Goal: Task Accomplishment & Management: Use online tool/utility

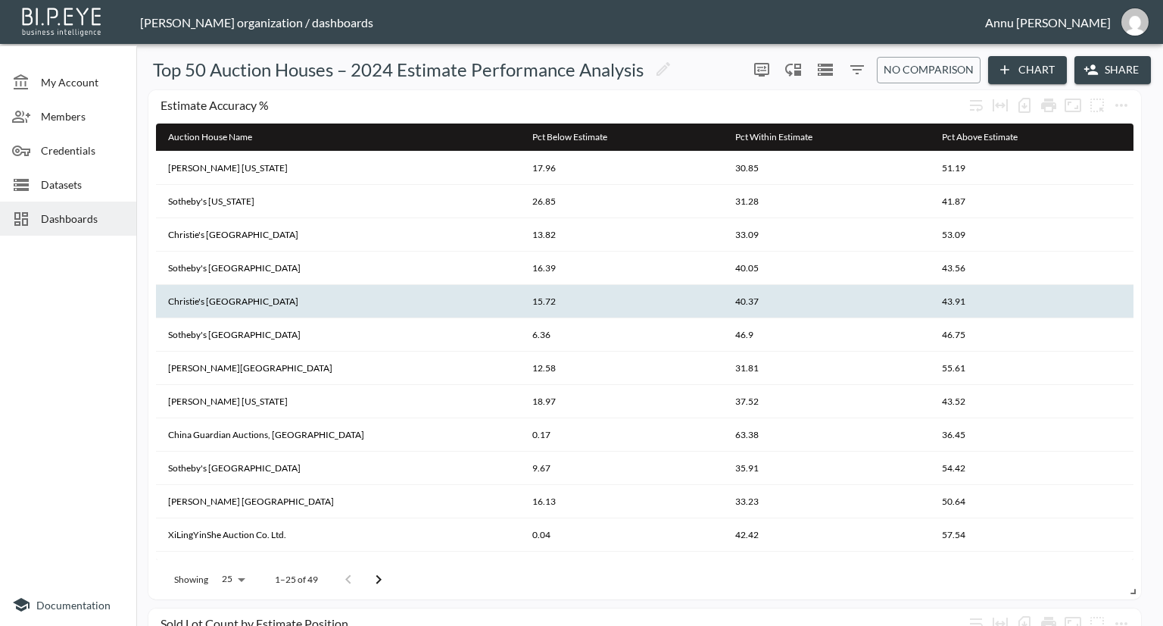
click at [753, 310] on th "40.37" at bounding box center [826, 301] width 207 height 33
click at [64, 189] on span "Datasets" at bounding box center [82, 184] width 83 height 16
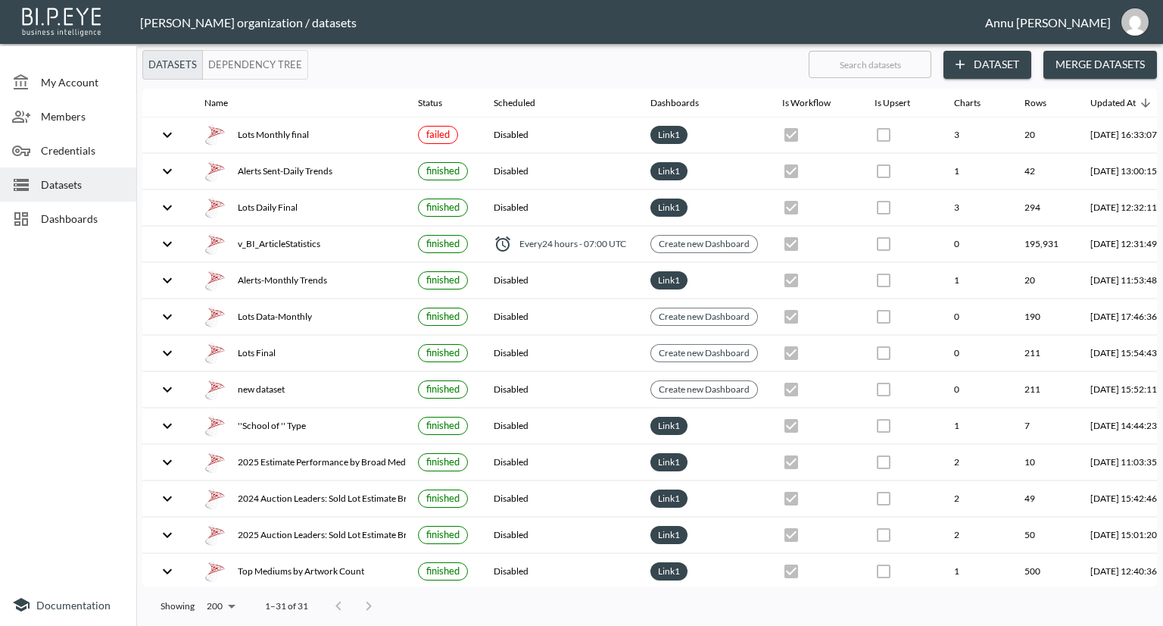
drag, startPoint x: 51, startPoint y: 113, endPoint x: 60, endPoint y: 113, distance: 8.3
click at [52, 113] on span "Members" at bounding box center [82, 116] width 83 height 16
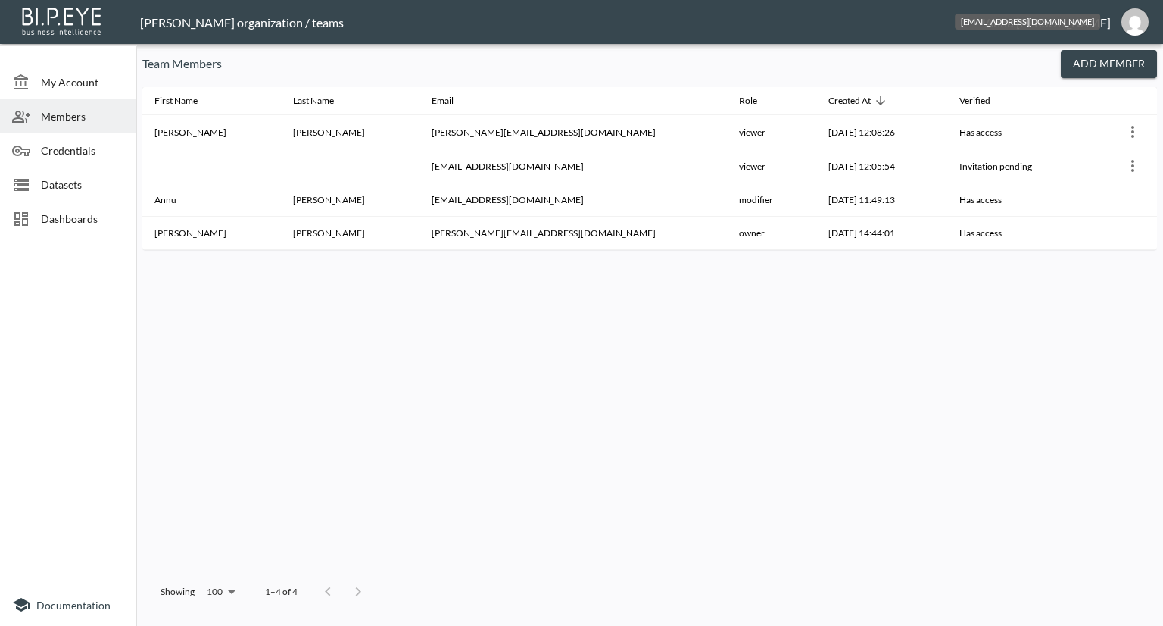
click at [1132, 19] on img "annu@mutualart.com" at bounding box center [1135, 21] width 27 height 27
click at [1066, 86] on li "Logout" at bounding box center [1096, 86] width 130 height 27
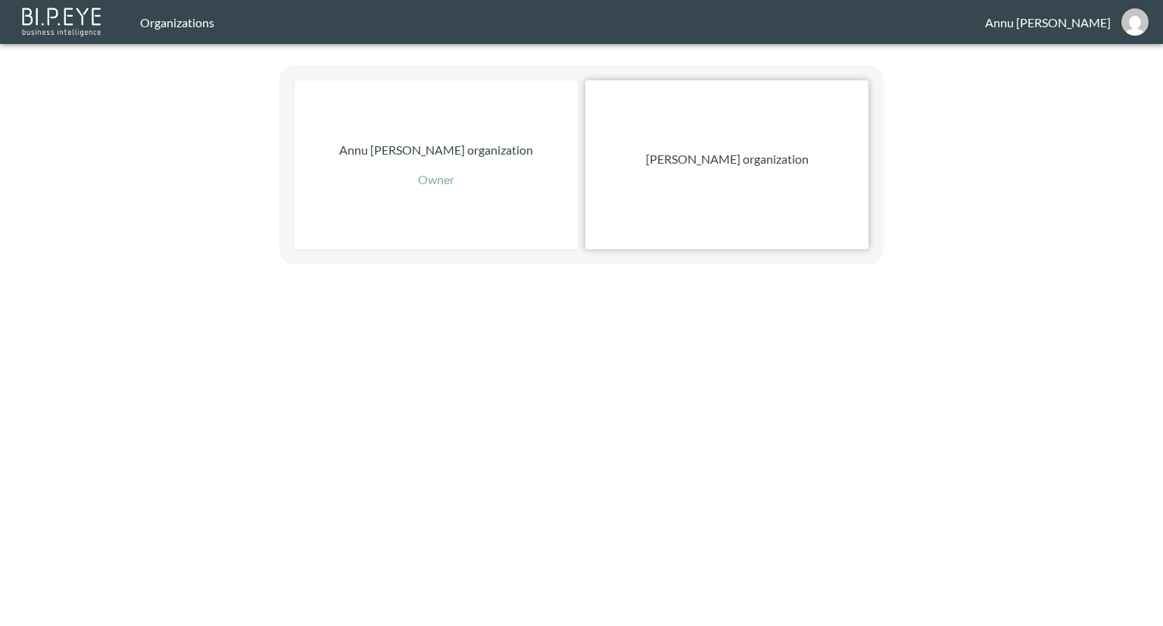
click at [688, 158] on p "Nadia Senft organization" at bounding box center [727, 159] width 163 height 18
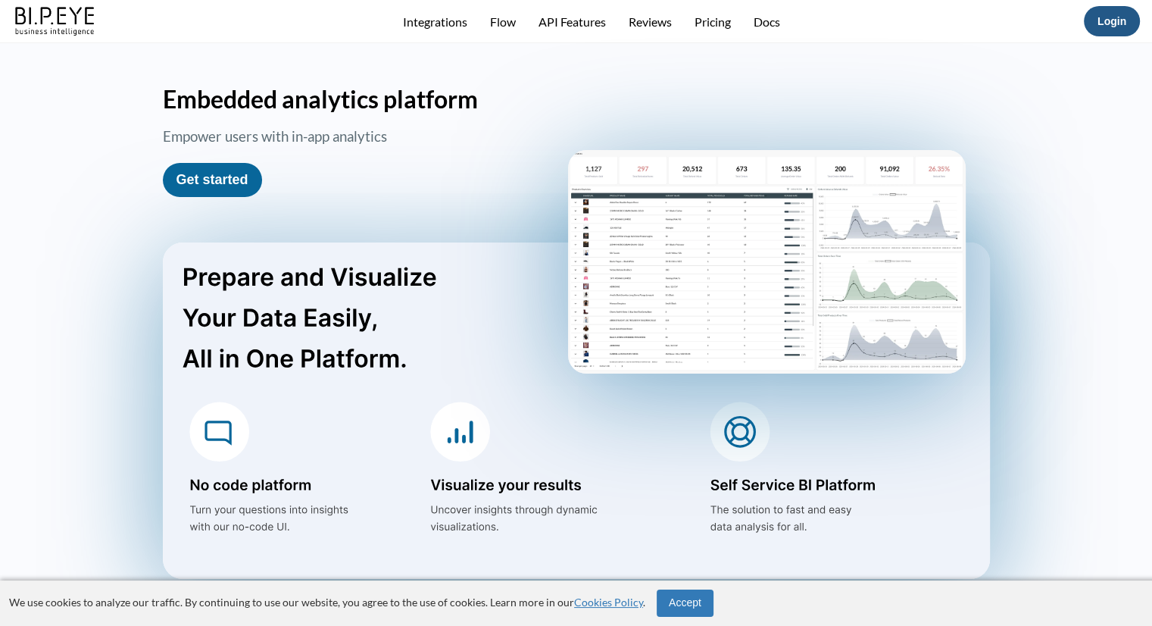
click at [1111, 23] on link "Login" at bounding box center [1111, 21] width 29 height 12
click at [1115, 21] on link "Login" at bounding box center [1111, 21] width 29 height 12
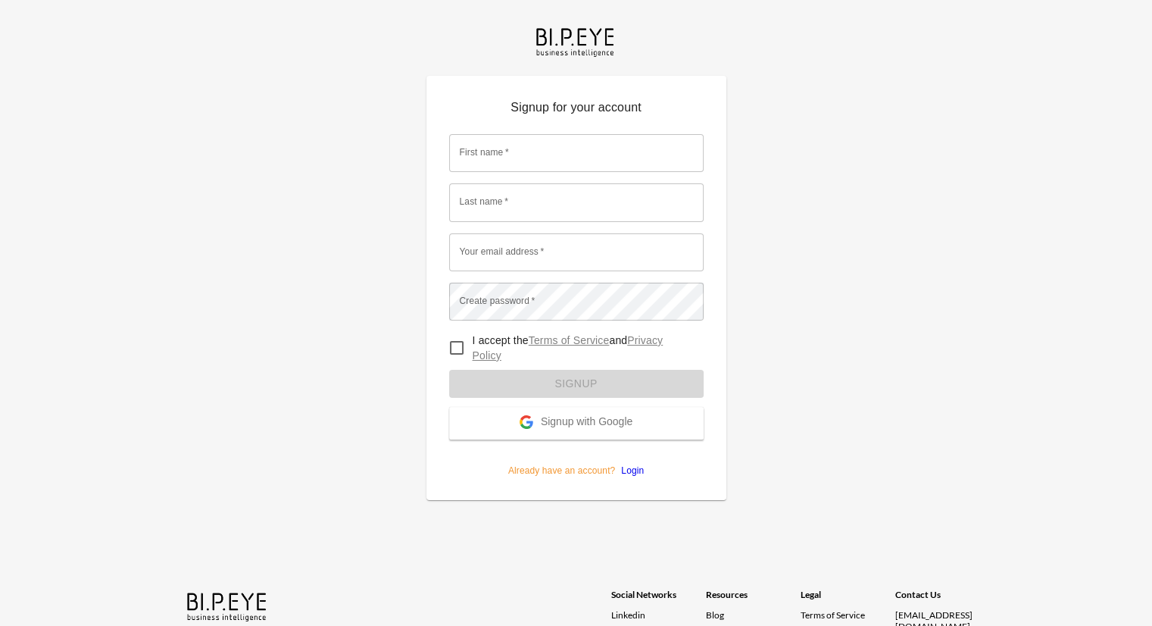
click at [612, 424] on span "Signup with Google" at bounding box center [587, 422] width 92 height 15
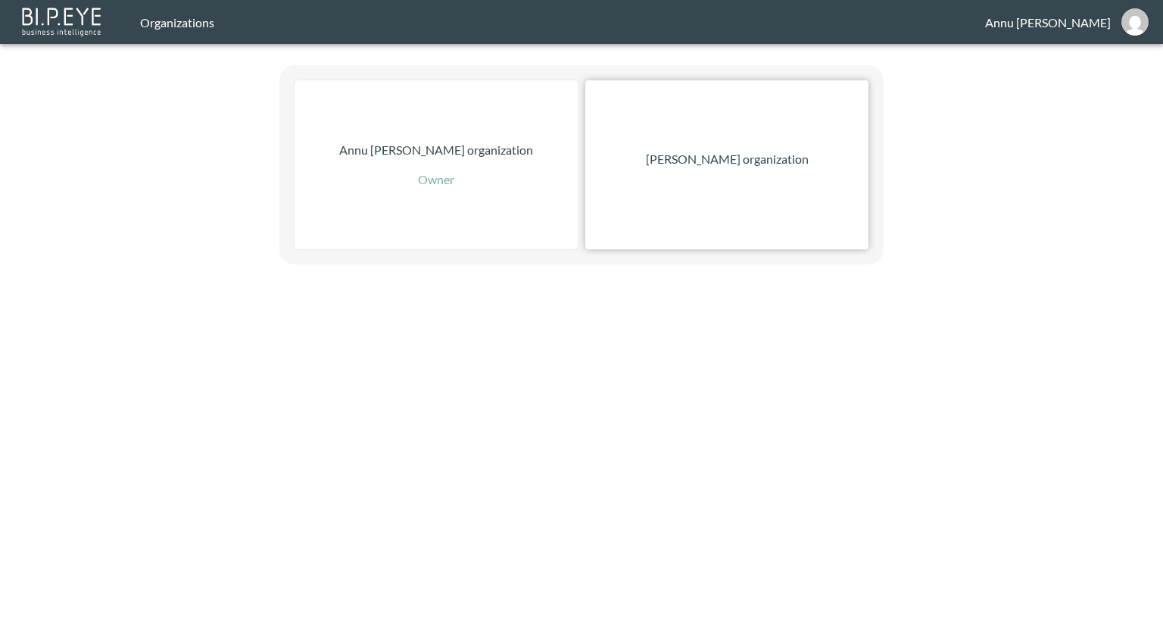
click at [751, 170] on div "[PERSON_NAME] organization" at bounding box center [726, 164] width 283 height 169
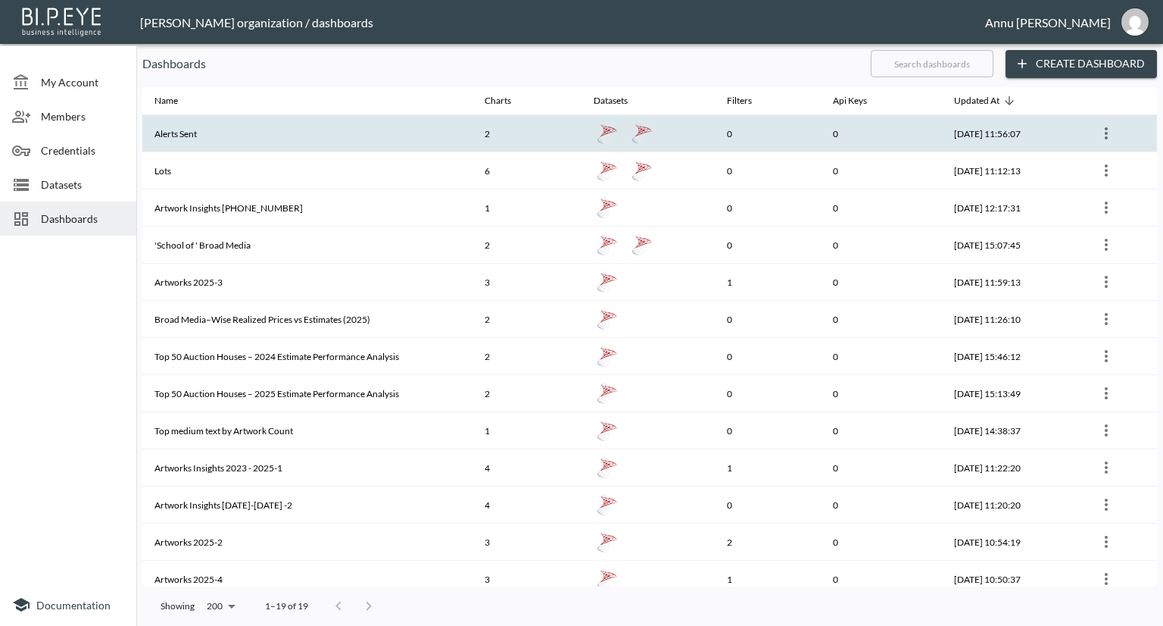
click at [218, 137] on th "Alerts Sent" at bounding box center [307, 133] width 330 height 37
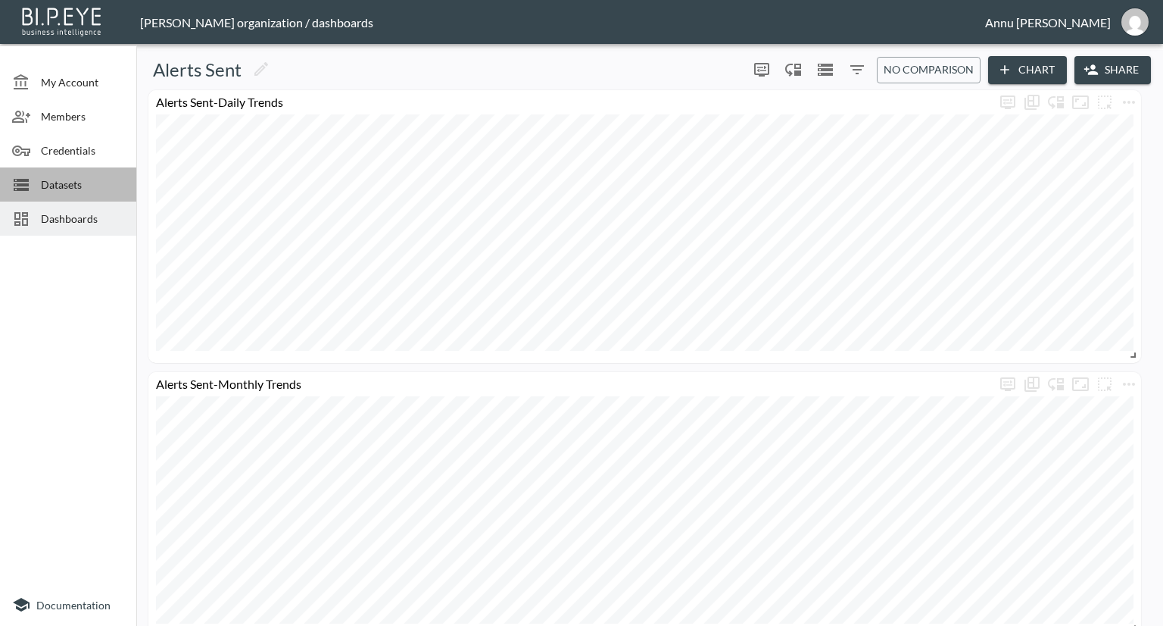
click at [67, 179] on span "Datasets" at bounding box center [82, 184] width 83 height 16
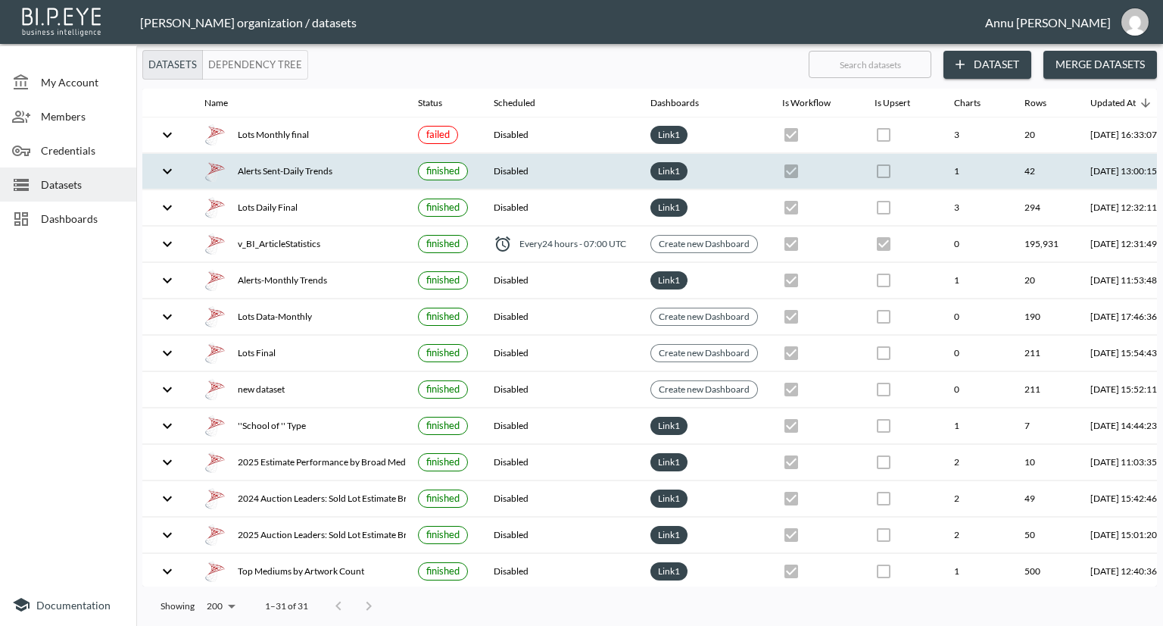
click at [267, 165] on div "Alerts Sent-Daily Trends" at bounding box center [298, 171] width 189 height 21
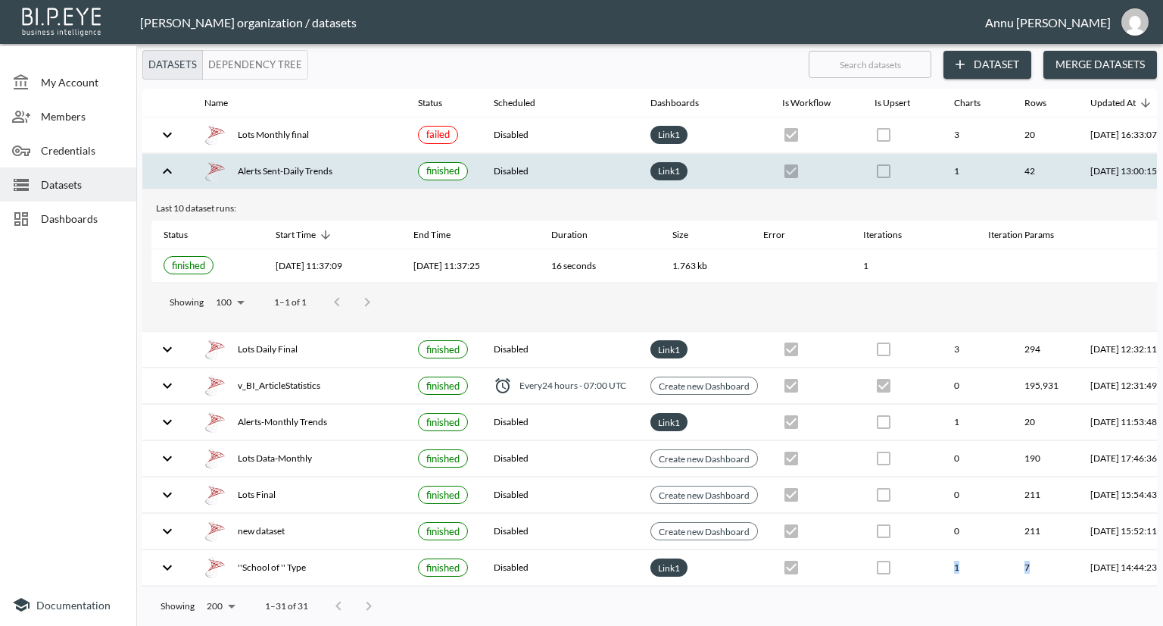
scroll to position [9, 0]
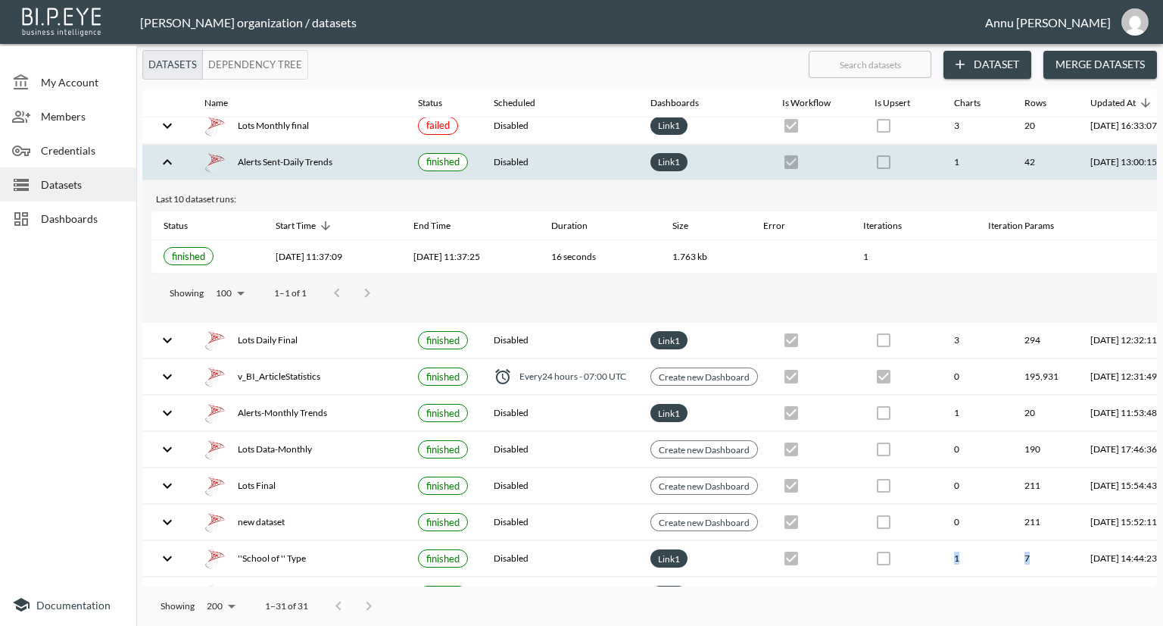
drag, startPoint x: 861, startPoint y: 578, endPoint x: 1081, endPoint y: 554, distance: 221.7
click at [1075, 563] on tr "''School of '' Type finished Disabled Link 1 1 7 2025-08-05, 14:44:23" at bounding box center [679, 559] width 1075 height 36
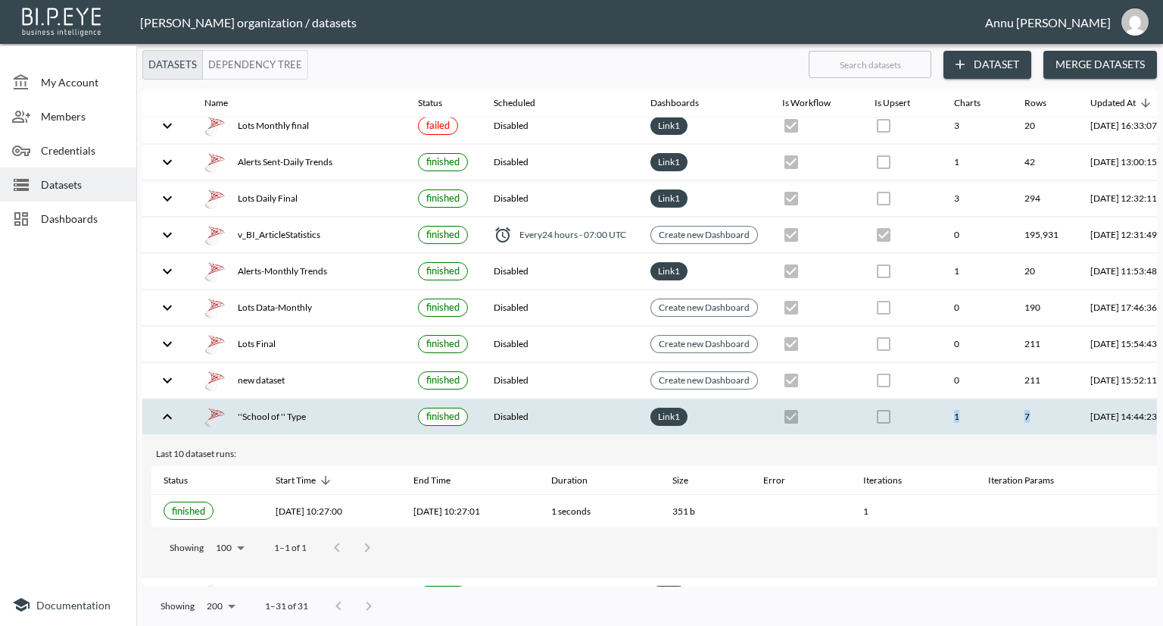
scroll to position [9, 89]
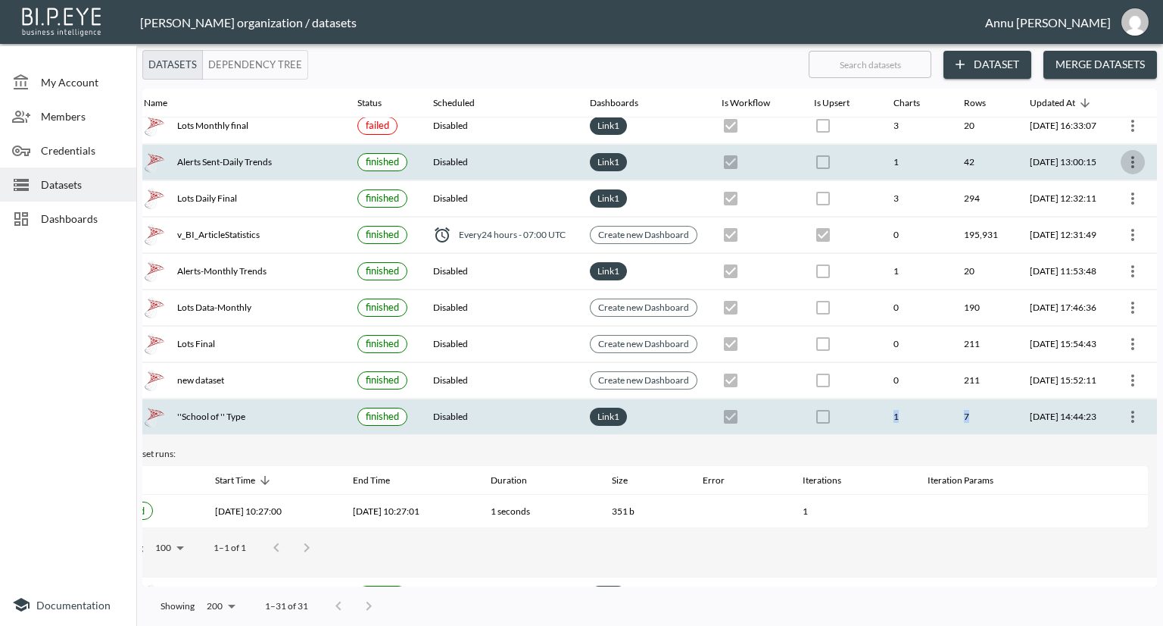
click at [1124, 164] on icon "more" at bounding box center [1133, 162] width 18 height 18
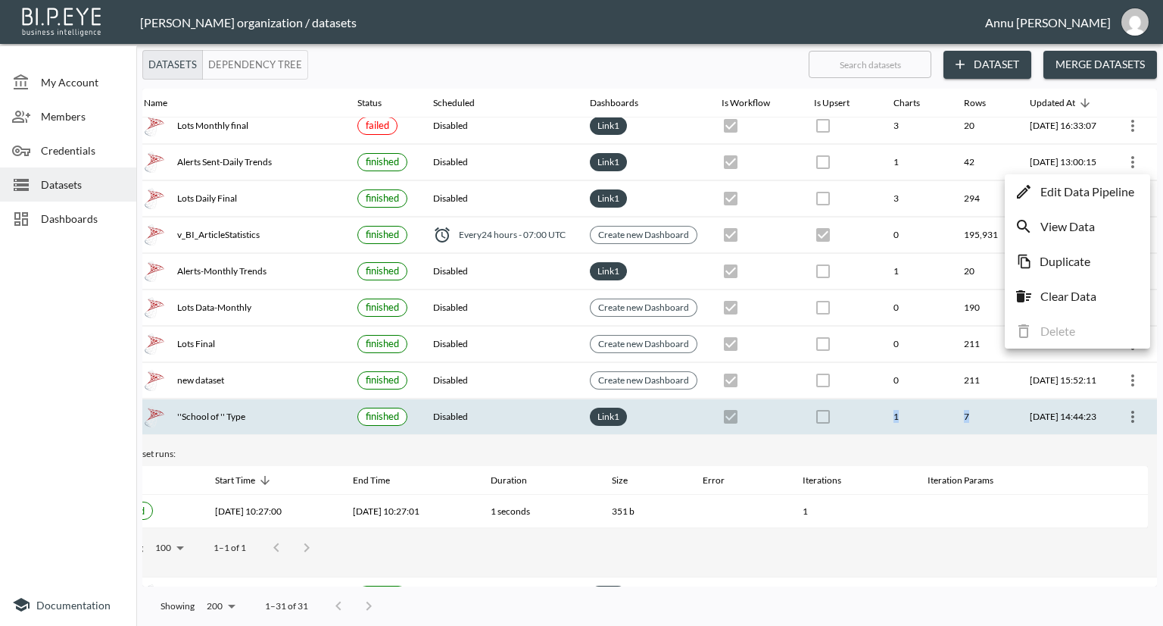
click at [1079, 195] on p "Edit Data Pipeline" at bounding box center [1087, 192] width 94 height 18
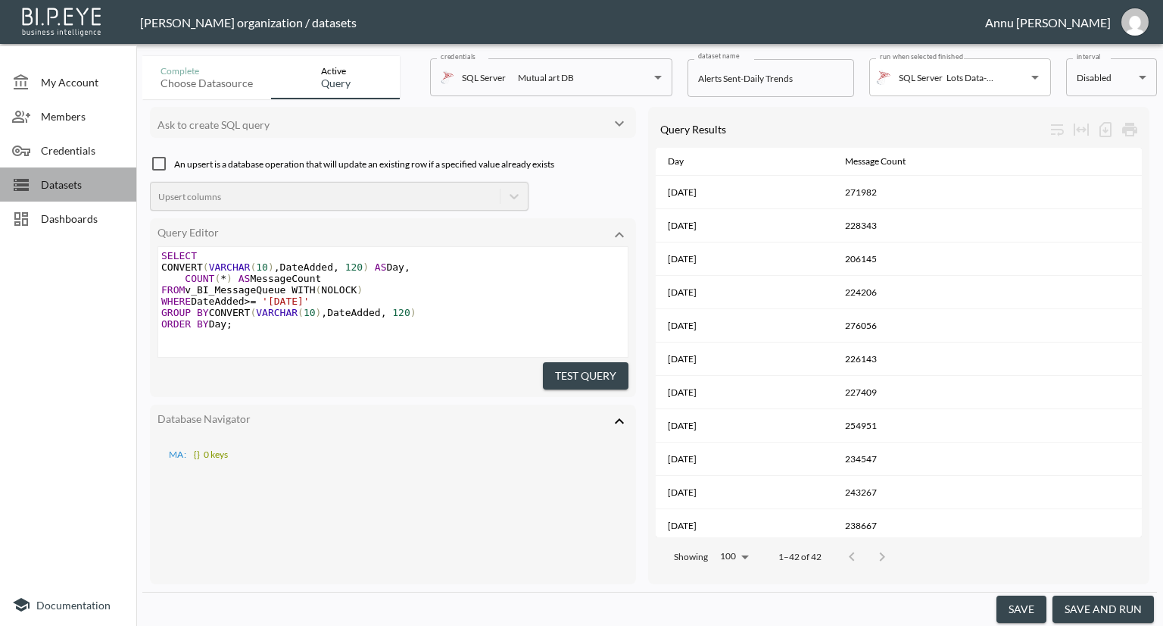
click at [83, 186] on span "Datasets" at bounding box center [82, 184] width 83 height 16
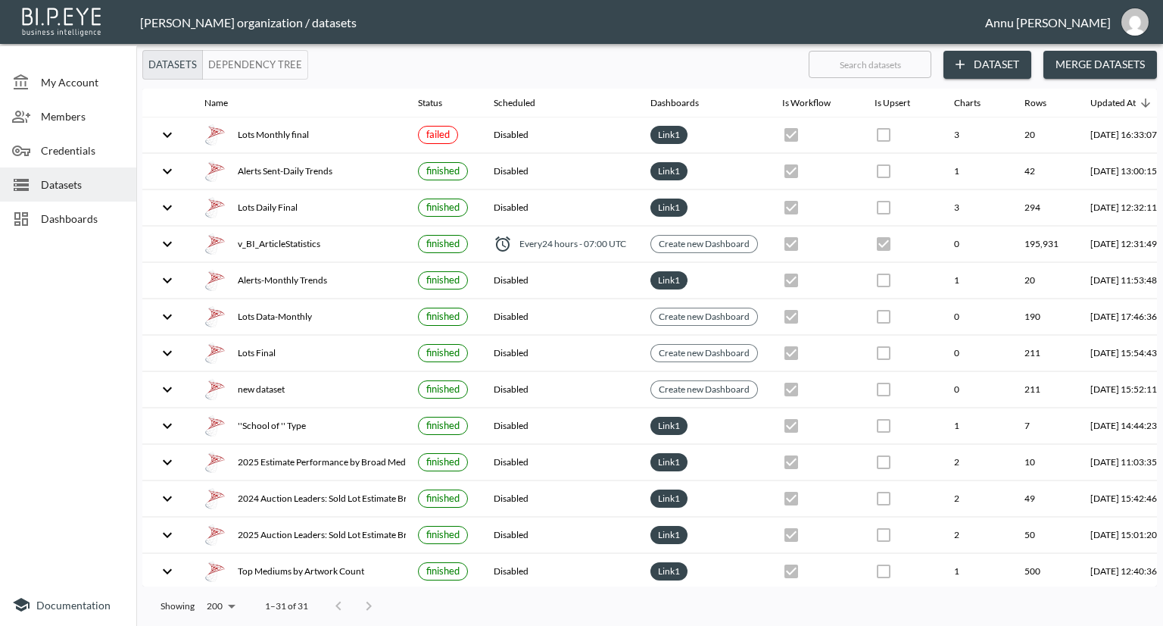
click at [1019, 62] on button "Dataset" at bounding box center [988, 65] width 88 height 28
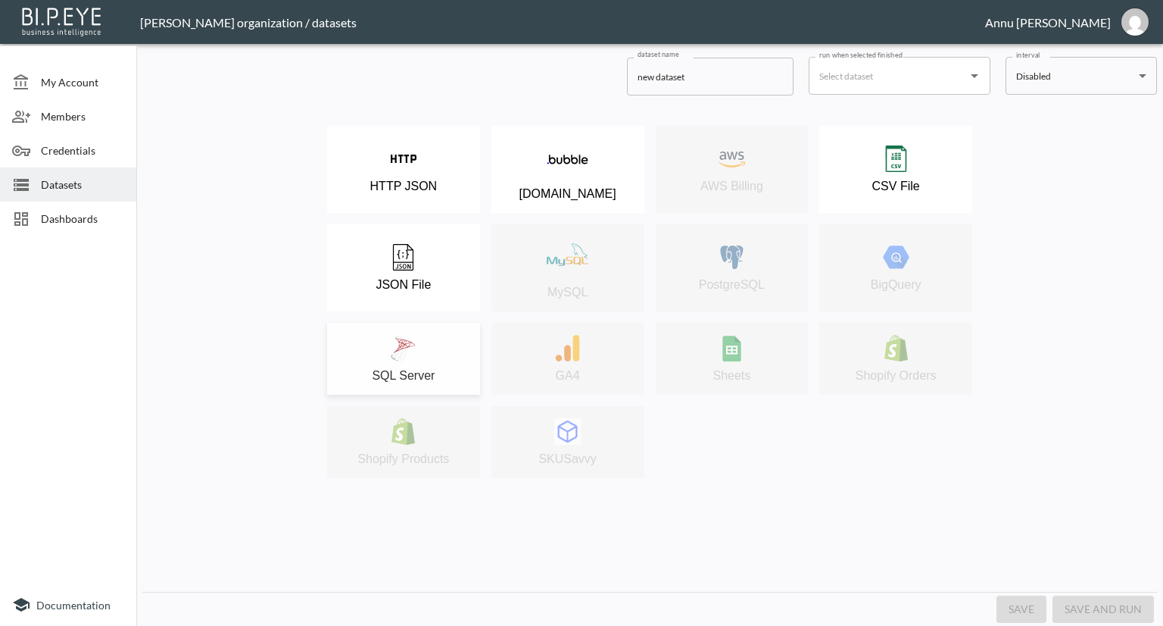
click at [409, 345] on img at bounding box center [403, 348] width 27 height 27
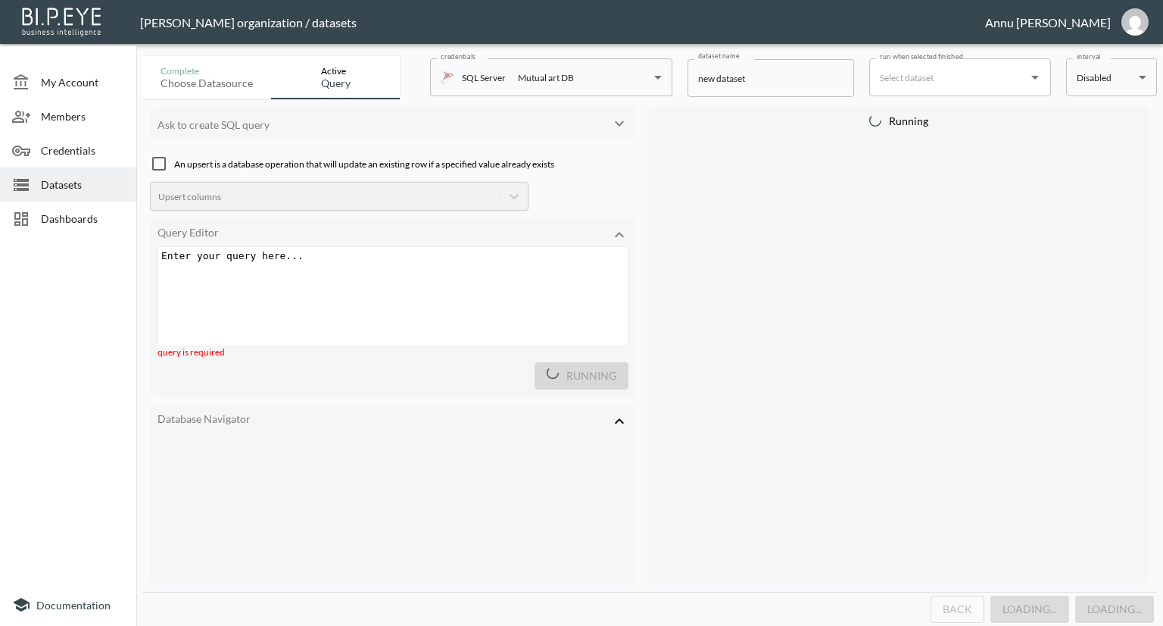
click at [306, 264] on div "Enter your query here... xxxxxxxxxx ​" at bounding box center [411, 315] width 507 height 136
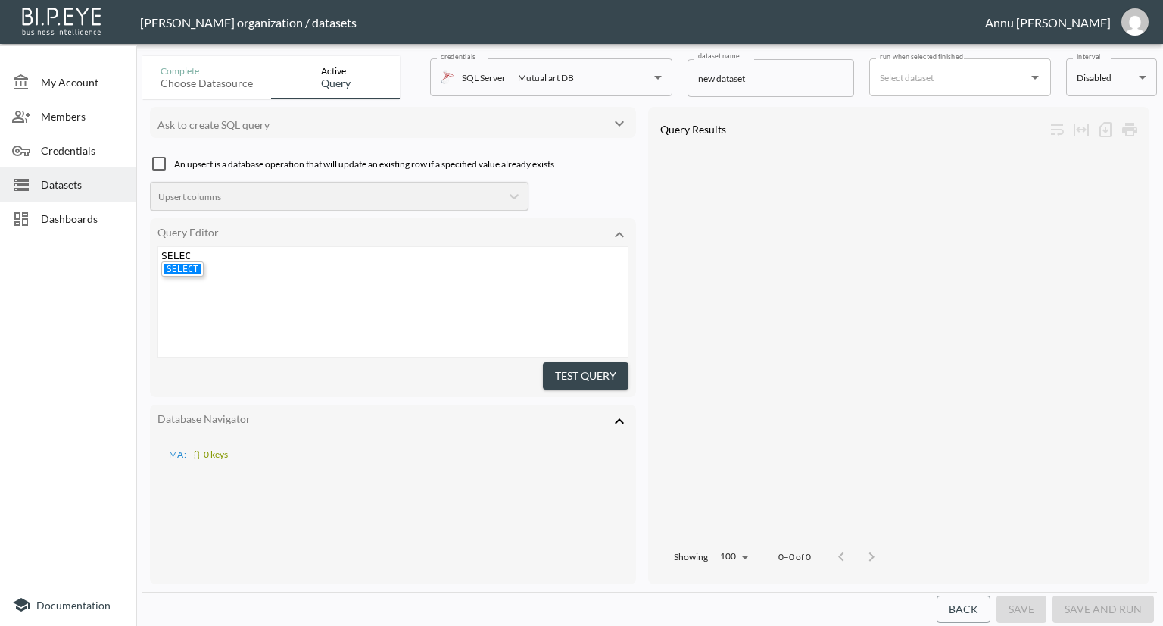
scroll to position [0, 27]
type textarea "SELEC"
click at [178, 267] on li "SELECT" at bounding box center [183, 269] width 38 height 11
click at [191, 265] on li "SELECT" at bounding box center [183, 269] width 38 height 11
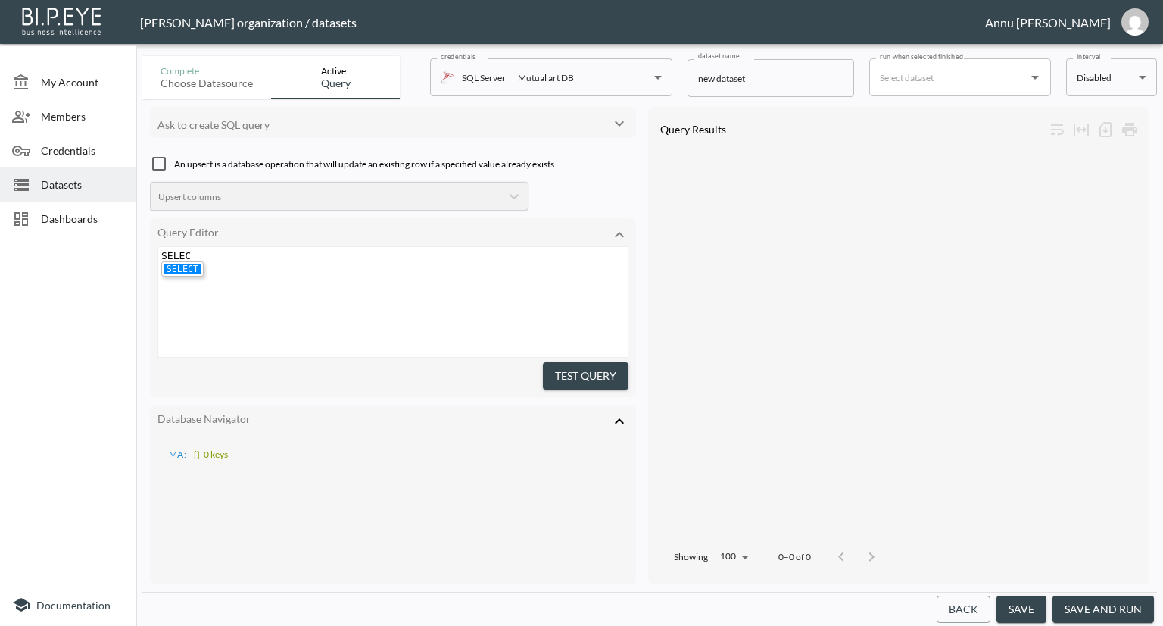
click at [195, 264] on li "SELECT" at bounding box center [183, 269] width 38 height 11
type textarea "TOP 1* FROM V"
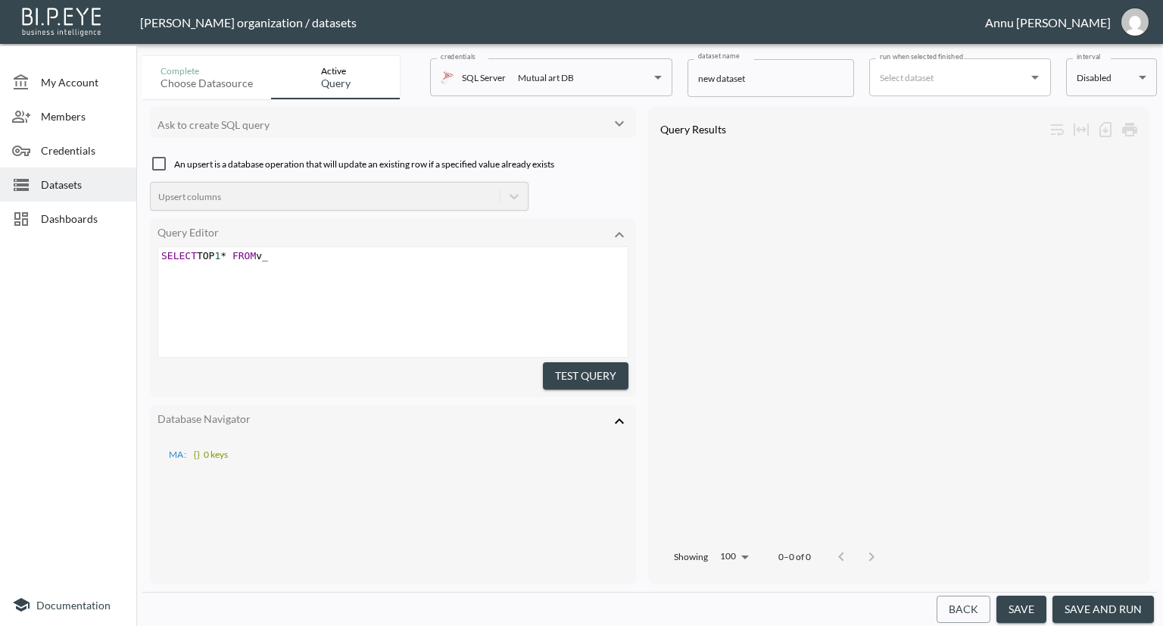
type textarea "v_V"
type textarea "BI"
click at [289, 257] on pre "SELECT TOP 1 * FROM v_BI" at bounding box center [394, 255] width 473 height 11
type textarea "_MessageQueue"
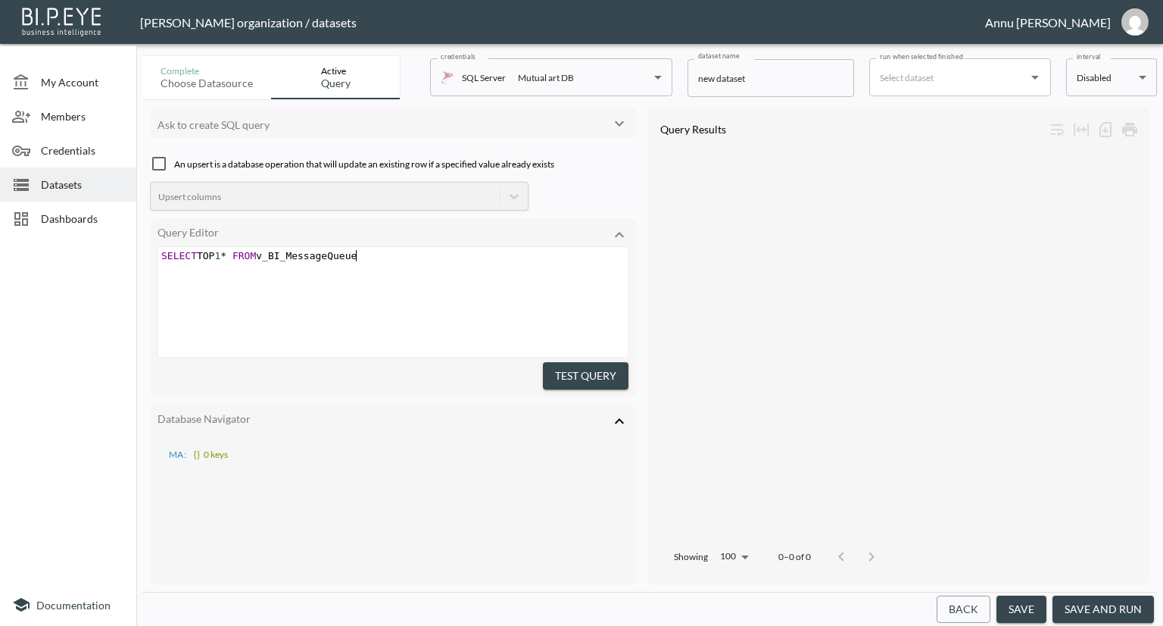
click at [610, 370] on button "Test Query" at bounding box center [586, 376] width 86 height 28
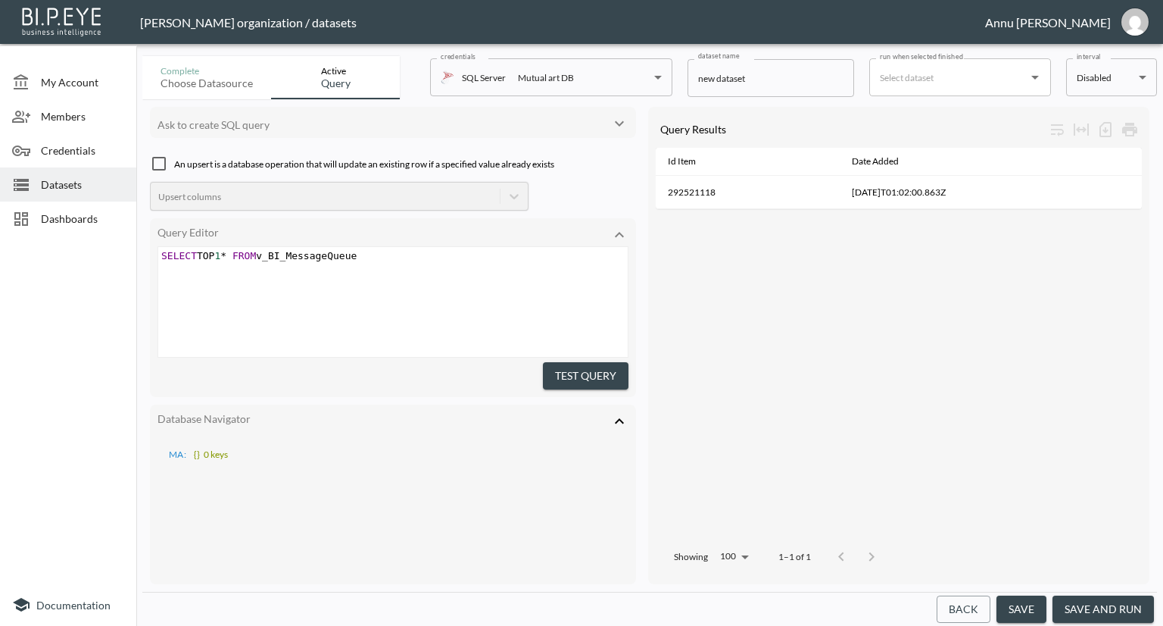
click at [226, 253] on span "*" at bounding box center [223, 255] width 6 height 11
type textarea "0"
click at [579, 367] on button "Test Query" at bounding box center [586, 376] width 86 height 28
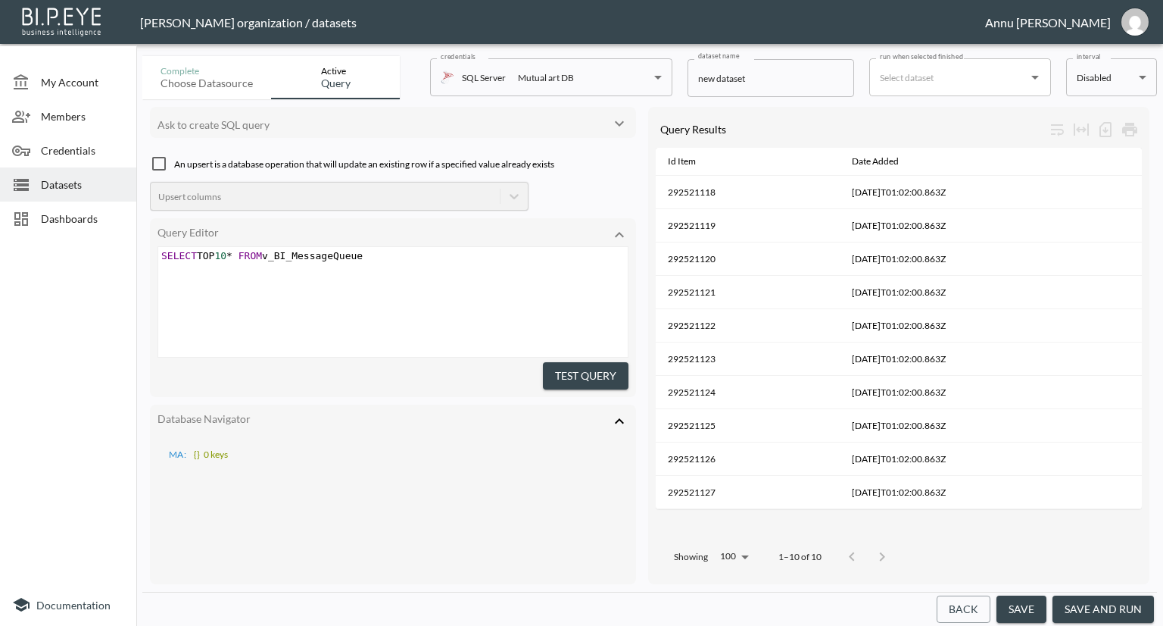
scroll to position [0, 5]
click at [364, 256] on pre "SELECT TOP 10 * FROM v_BI_MessageQueue" at bounding box center [394, 255] width 473 height 11
type textarea "where"
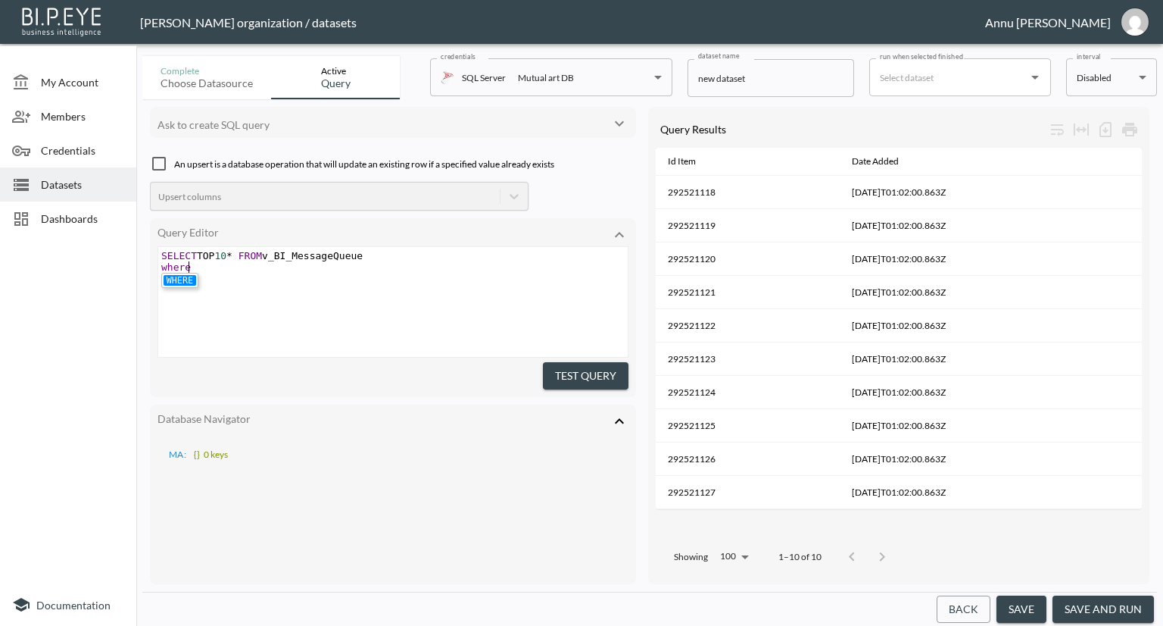
click at [179, 275] on li "WHERE" at bounding box center [180, 280] width 33 height 11
click at [201, 269] on pre "WHERE" at bounding box center [394, 266] width 473 height 11
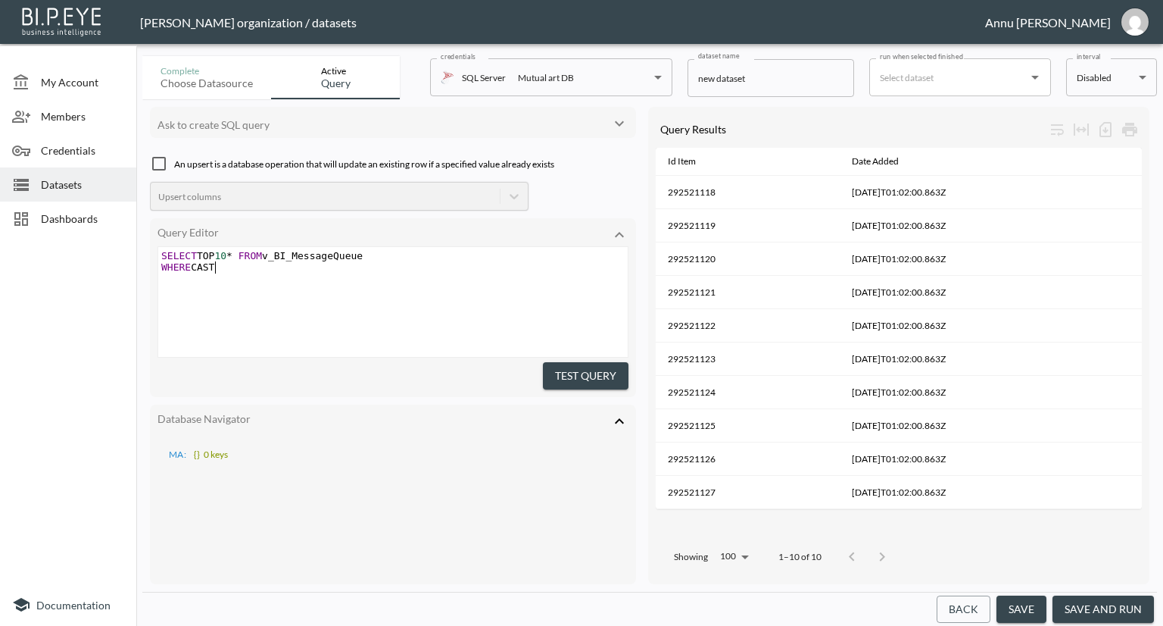
type textarea "CAST"
type textarea "(Da"
type textarea "SELECT TOP 10* FROM v_BI_MessageQueue WHERE CAST(Da"
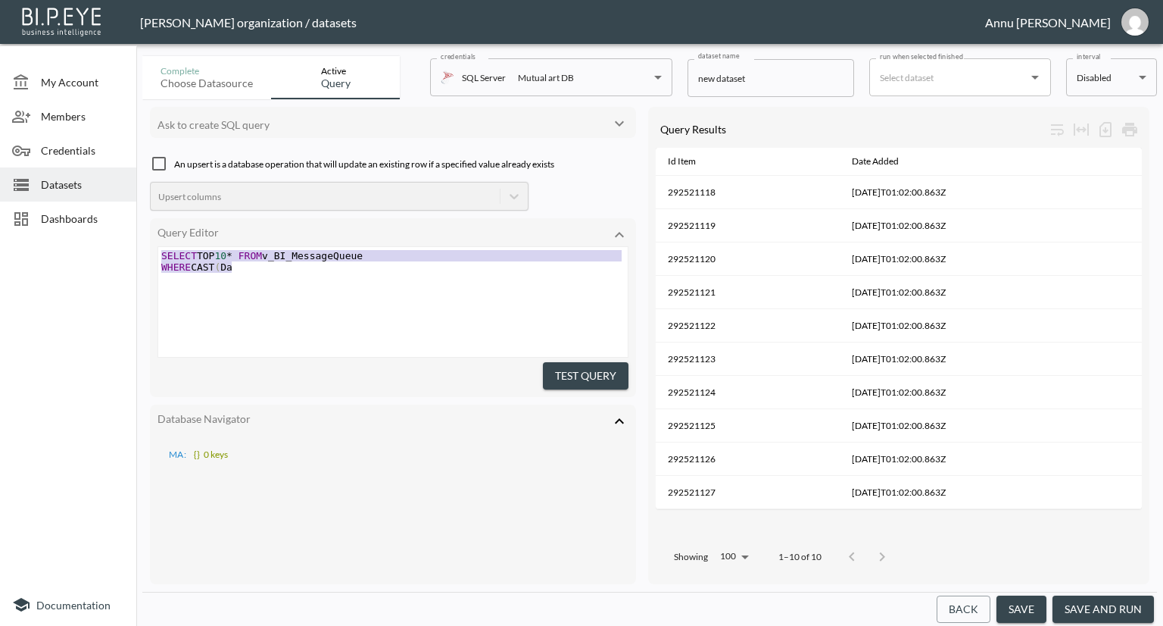
drag, startPoint x: 243, startPoint y: 271, endPoint x: 133, endPoint y: 250, distance: 111.8
click at [133, 250] on div "My Account Members Credentials Datasets Dashboards Documentation Complete Choos…" at bounding box center [581, 313] width 1163 height 626
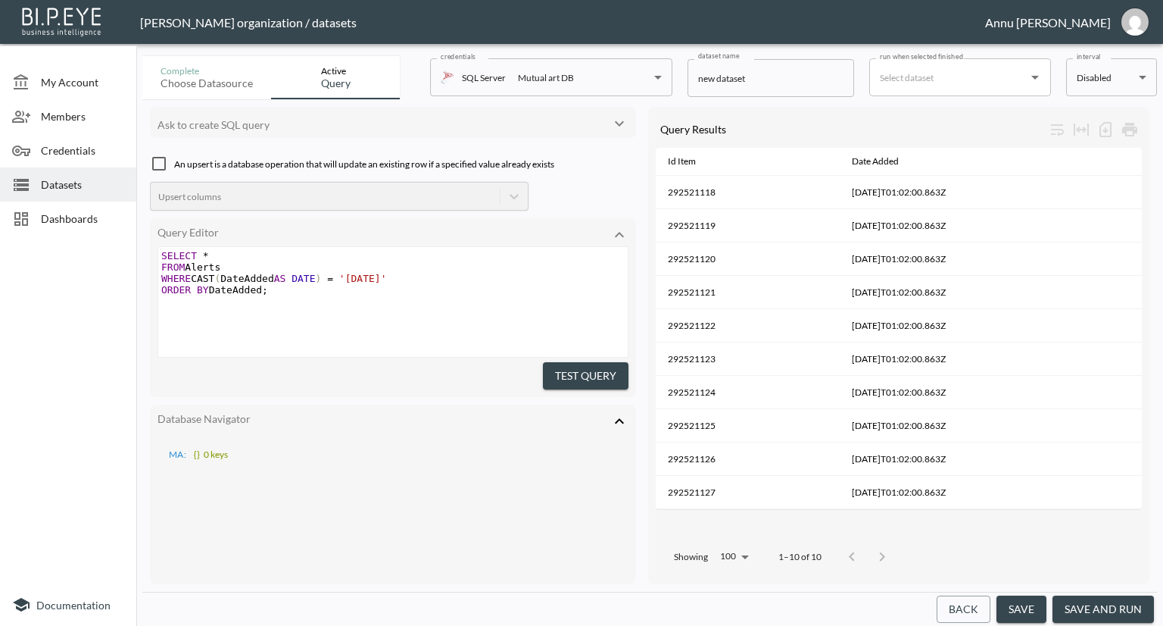
click at [572, 367] on button "Test Query" at bounding box center [586, 376] width 86 height 28
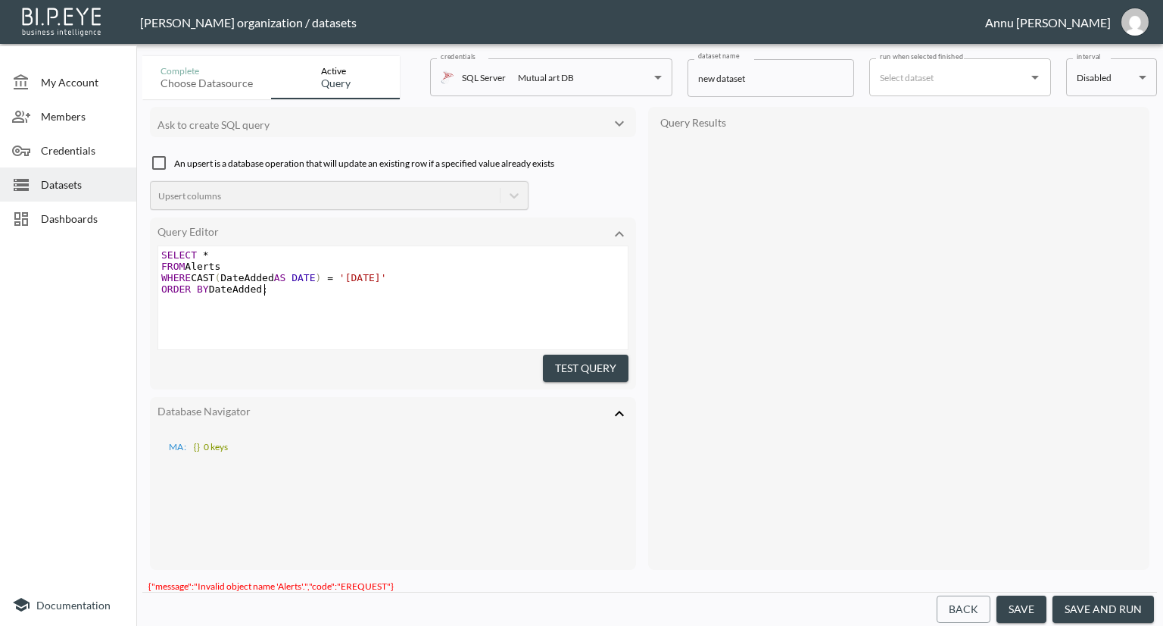
type textarea "SELECT * FROM Alerts WHERE CAST(DateAdded AS DATE) = '2025-08-11' ORDER BY Date…"
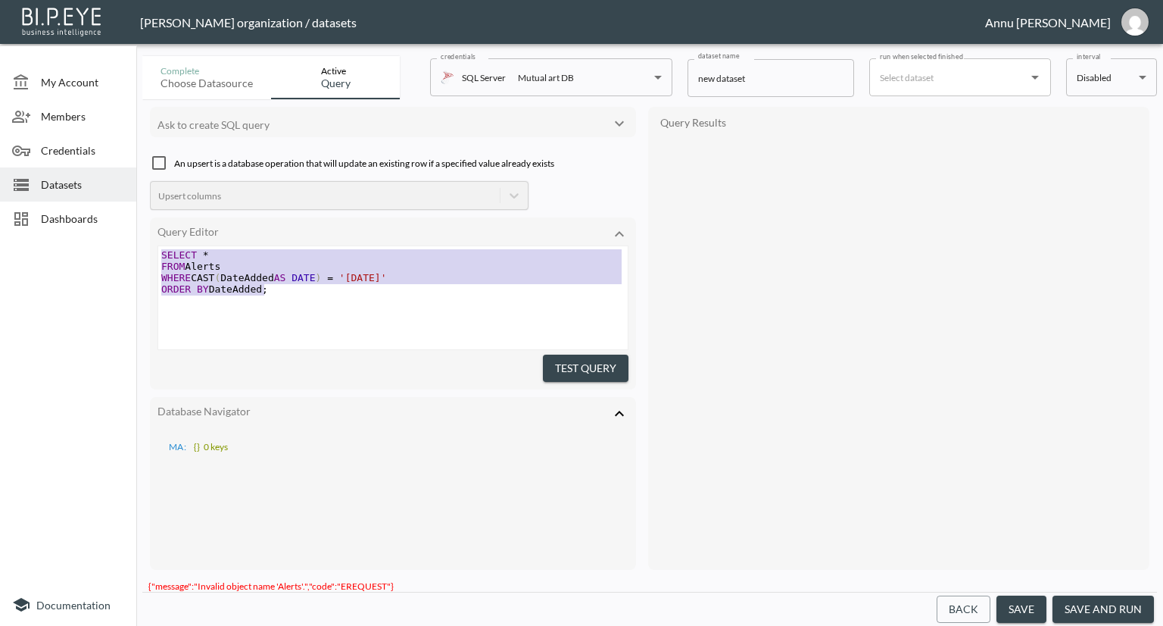
drag, startPoint x: 276, startPoint y: 295, endPoint x: 129, endPoint y: 234, distance: 158.2
click at [129, 234] on div "My Account Members Credentials Datasets Dashboards Documentation Complete Choos…" at bounding box center [581, 313] width 1163 height 626
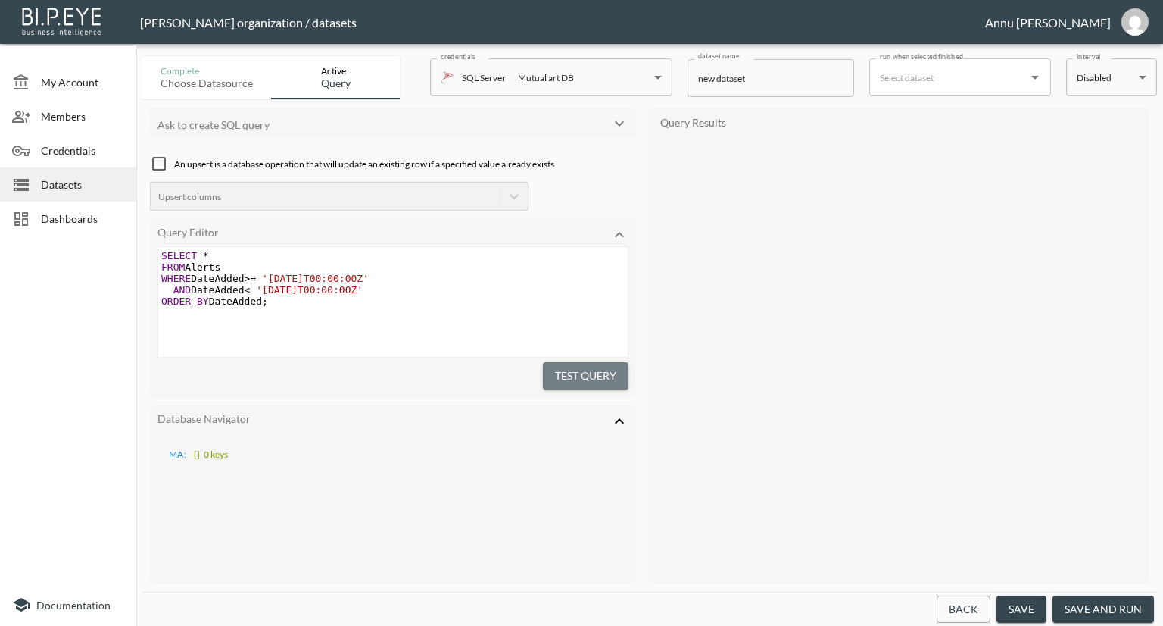
click at [572, 376] on button "Test Query" at bounding box center [586, 376] width 86 height 28
click at [600, 368] on button "Test Query" at bounding box center [586, 368] width 86 height 28
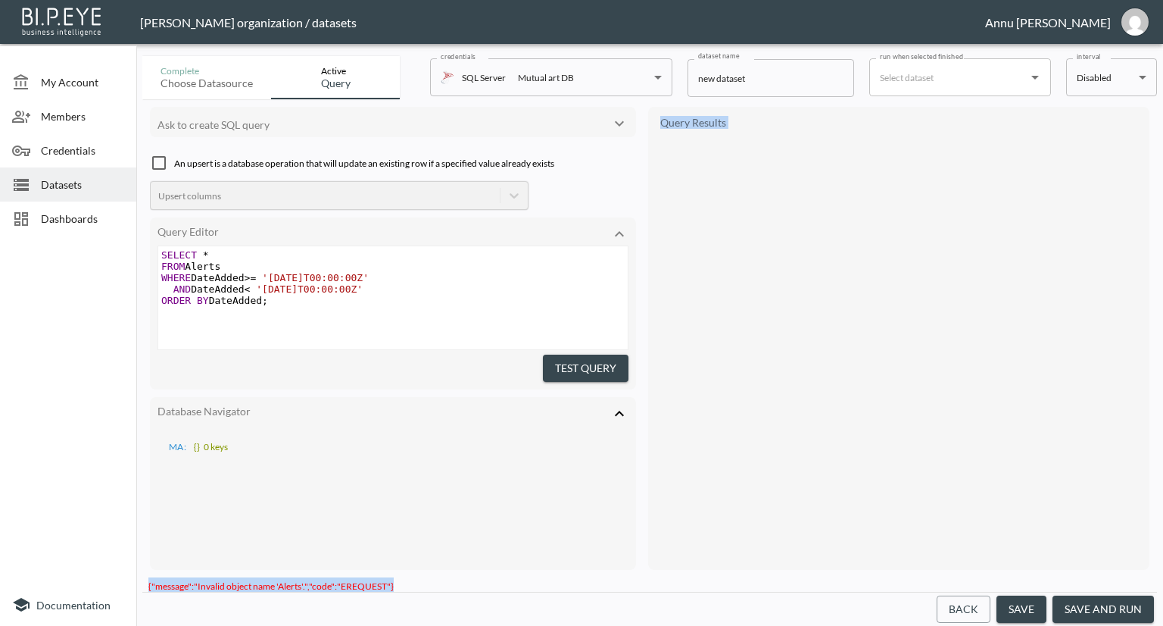
drag, startPoint x: 401, startPoint y: 576, endPoint x: 170, endPoint y: 567, distance: 230.4
click at [170, 567] on div "Complete Choose datasource Active Query credentials SQL Server Mutual art DB 82…" at bounding box center [649, 338] width 1015 height 576
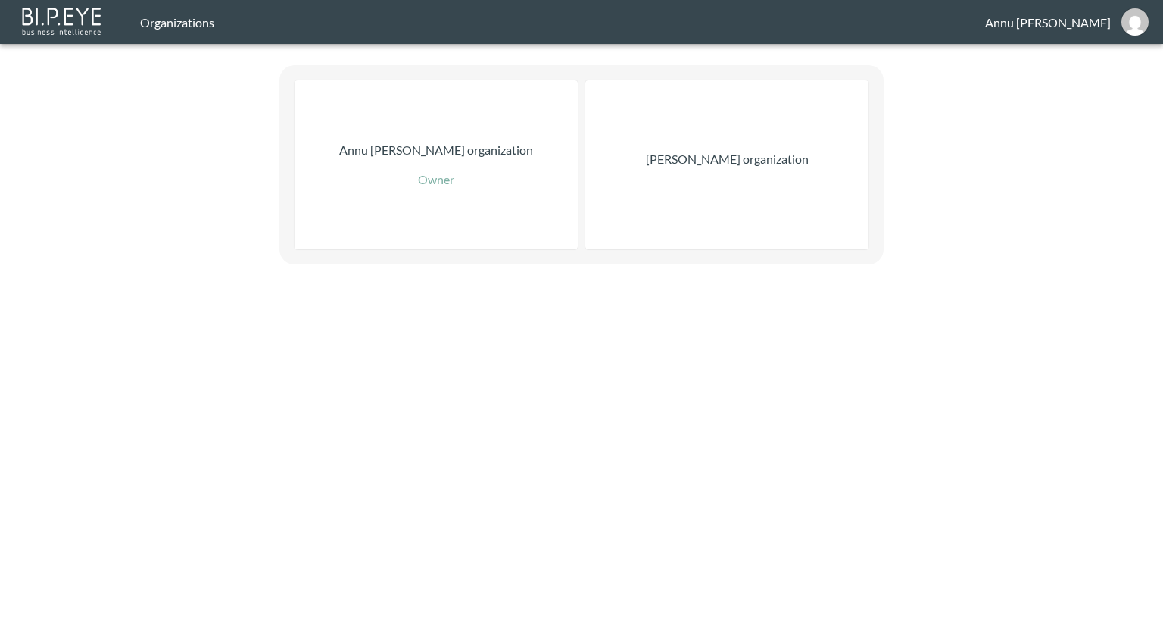
click at [346, 51] on div "Annu Jose organization Owner Nadia Senft organization" at bounding box center [581, 132] width 1163 height 264
click at [170, 148] on div "Annu Jose organization Owner Nadia Senft organization" at bounding box center [581, 132] width 1163 height 264
click at [232, 242] on div "Annu Jose organization Owner Nadia Senft organization" at bounding box center [581, 132] width 1163 height 264
click at [778, 153] on p "[PERSON_NAME] organization" at bounding box center [727, 159] width 163 height 18
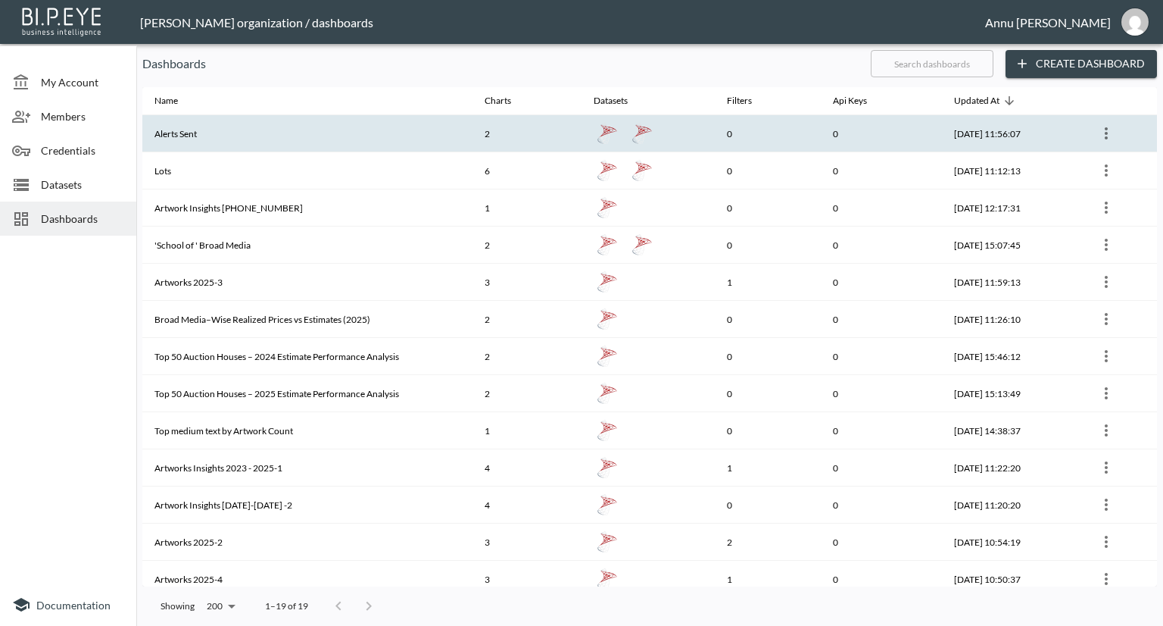
click at [273, 136] on th "Alerts Sent" at bounding box center [307, 133] width 330 height 37
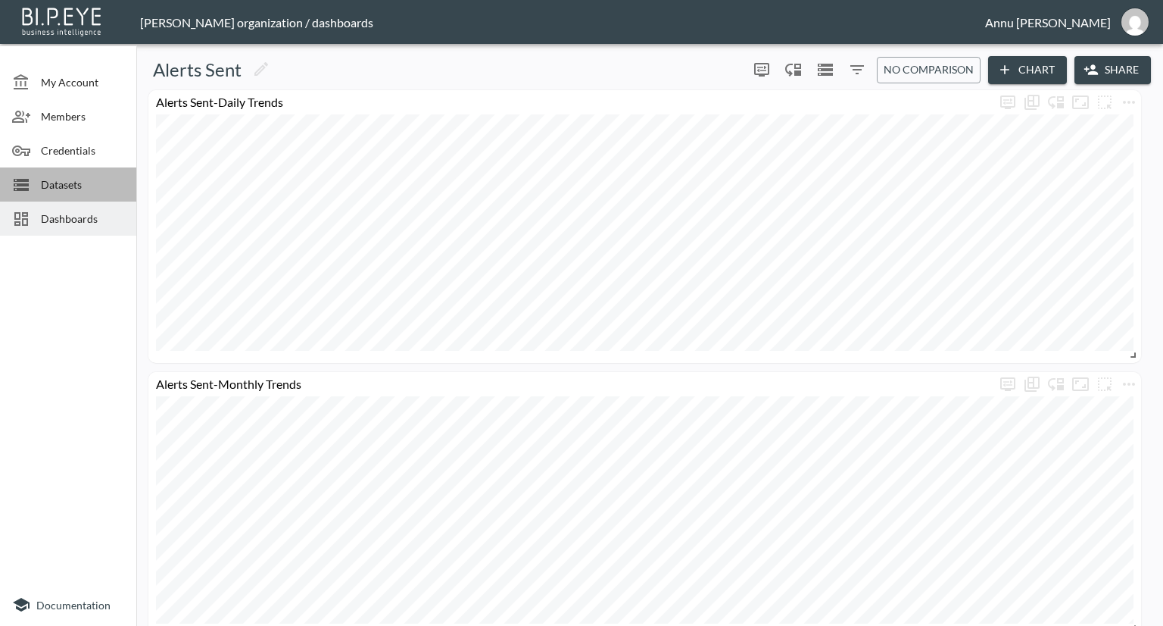
click at [61, 183] on span "Datasets" at bounding box center [82, 184] width 83 height 16
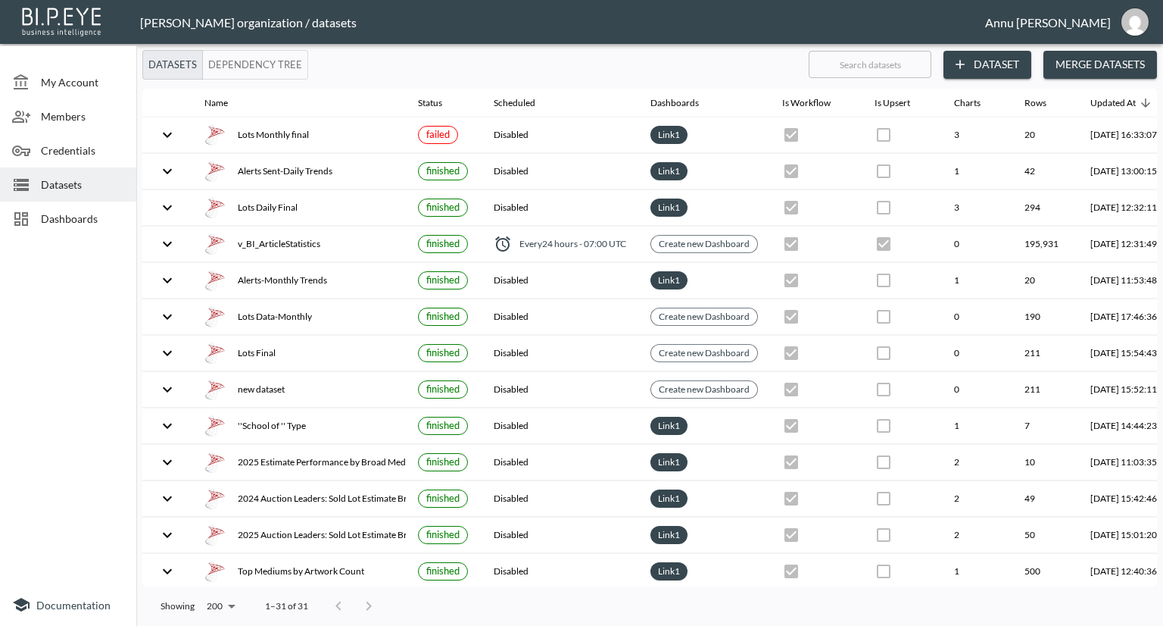
click at [1011, 64] on button "Dataset" at bounding box center [988, 65] width 88 height 28
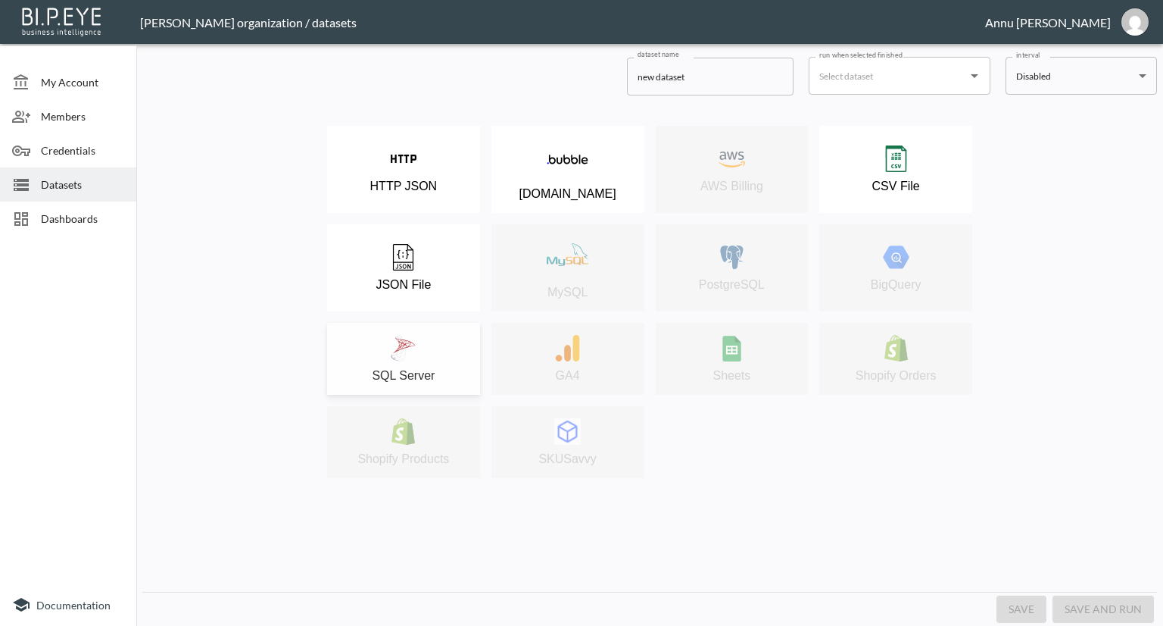
click at [424, 346] on div "SQL Server" at bounding box center [404, 359] width 138 height 48
